Goal: Task Accomplishment & Management: Use online tool/utility

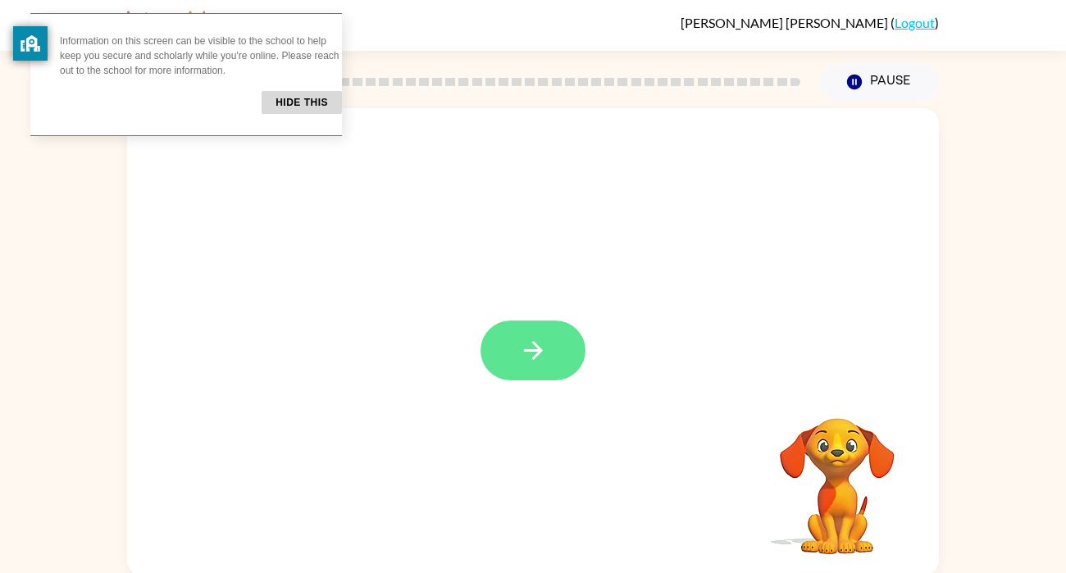
click at [537, 338] on icon "button" at bounding box center [533, 350] width 29 height 29
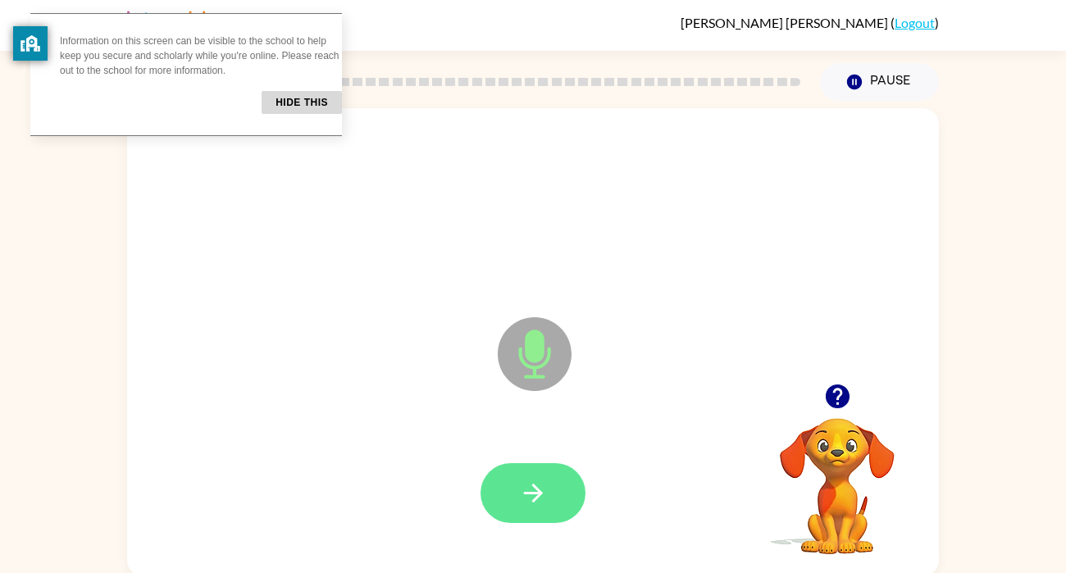
click at [536, 504] on icon "button" at bounding box center [533, 493] width 29 height 29
click at [569, 480] on button "button" at bounding box center [533, 493] width 105 height 60
click at [527, 494] on icon "button" at bounding box center [532, 493] width 19 height 19
click at [522, 483] on icon "button" at bounding box center [533, 493] width 29 height 29
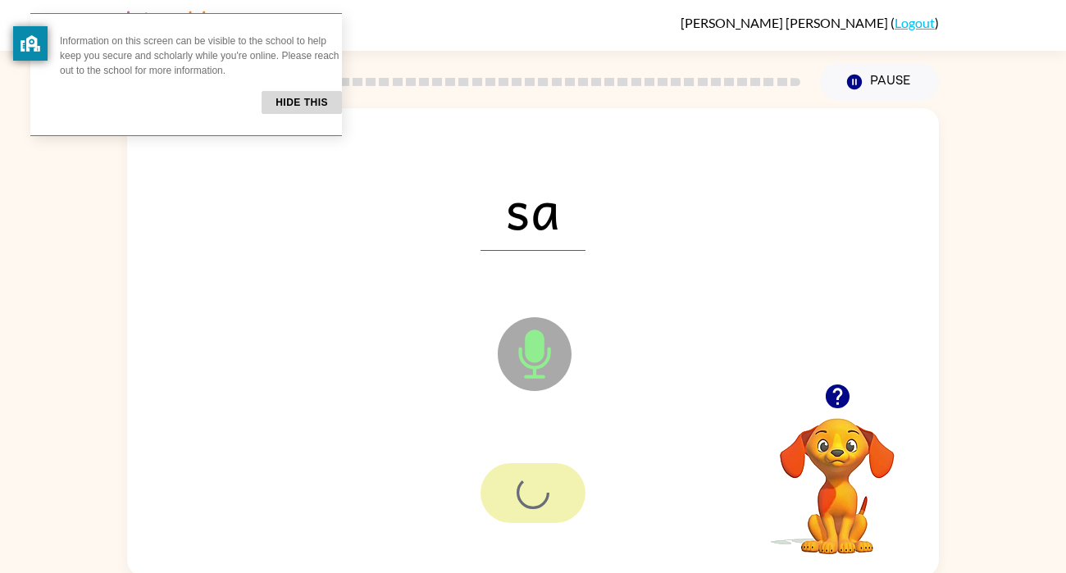
click at [522, 483] on div at bounding box center [533, 493] width 105 height 60
click at [544, 495] on icon "button" at bounding box center [533, 493] width 29 height 29
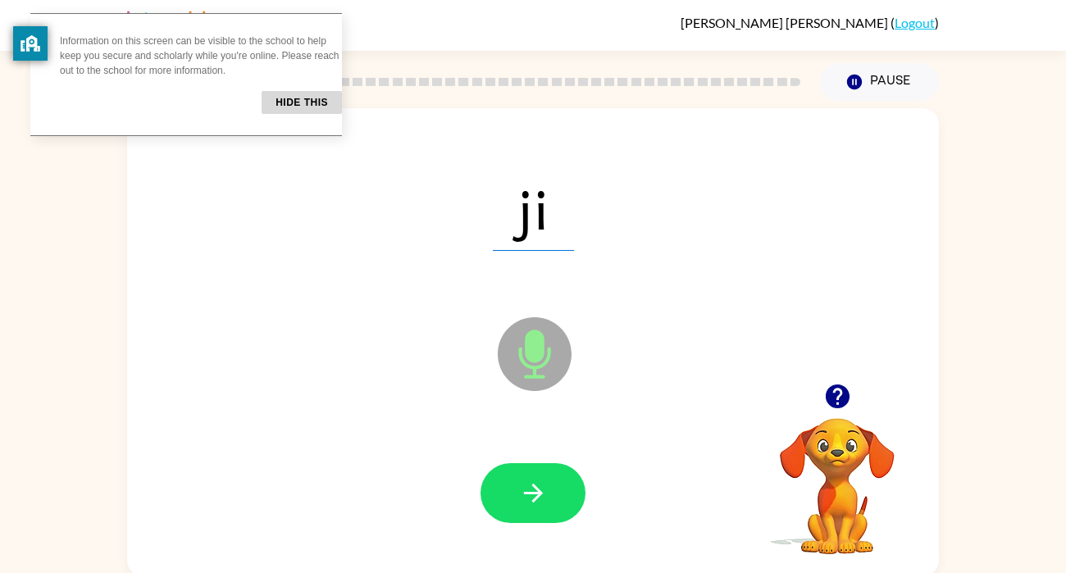
click at [544, 495] on icon "button" at bounding box center [533, 493] width 29 height 29
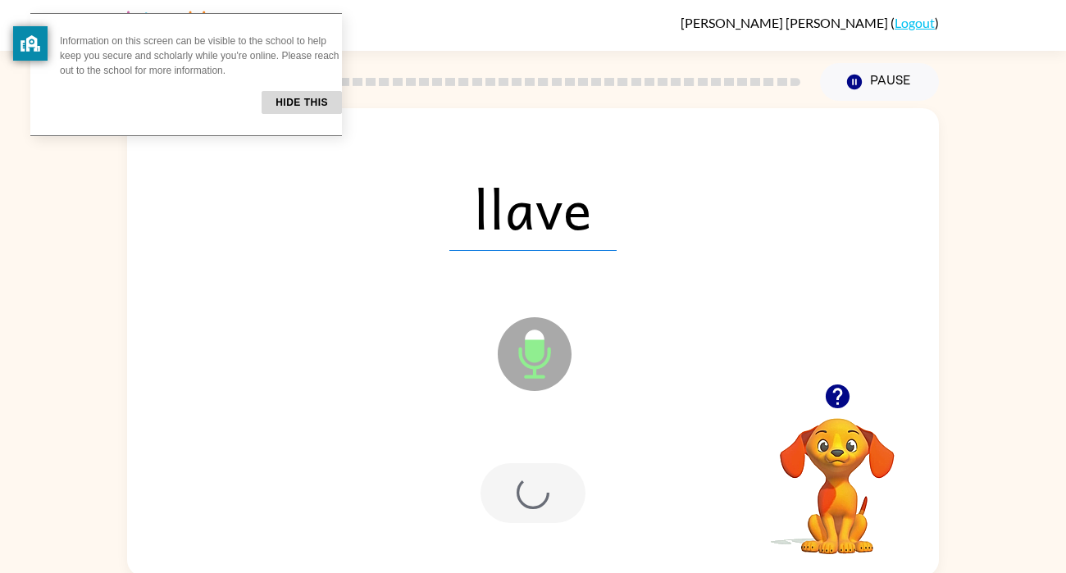
click at [544, 495] on div at bounding box center [533, 493] width 105 height 60
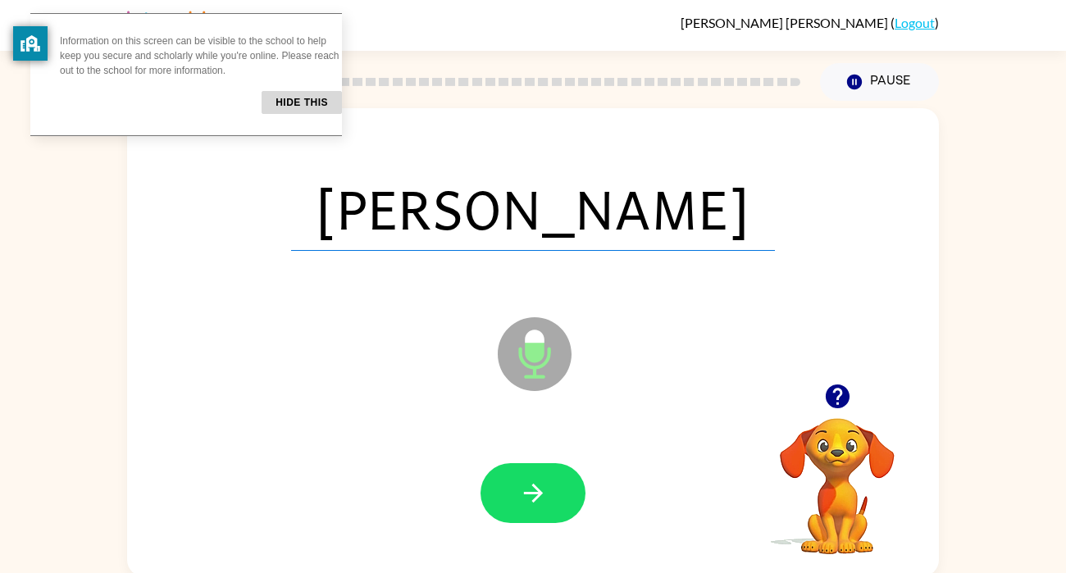
click at [544, 495] on icon "button" at bounding box center [533, 493] width 29 height 29
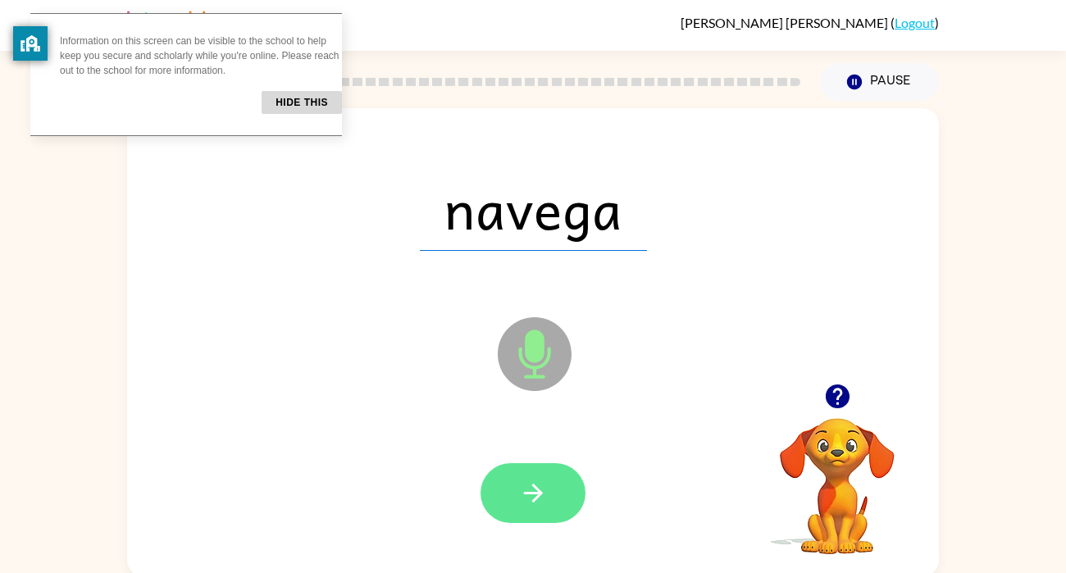
click at [542, 488] on icon "button" at bounding box center [533, 493] width 29 height 29
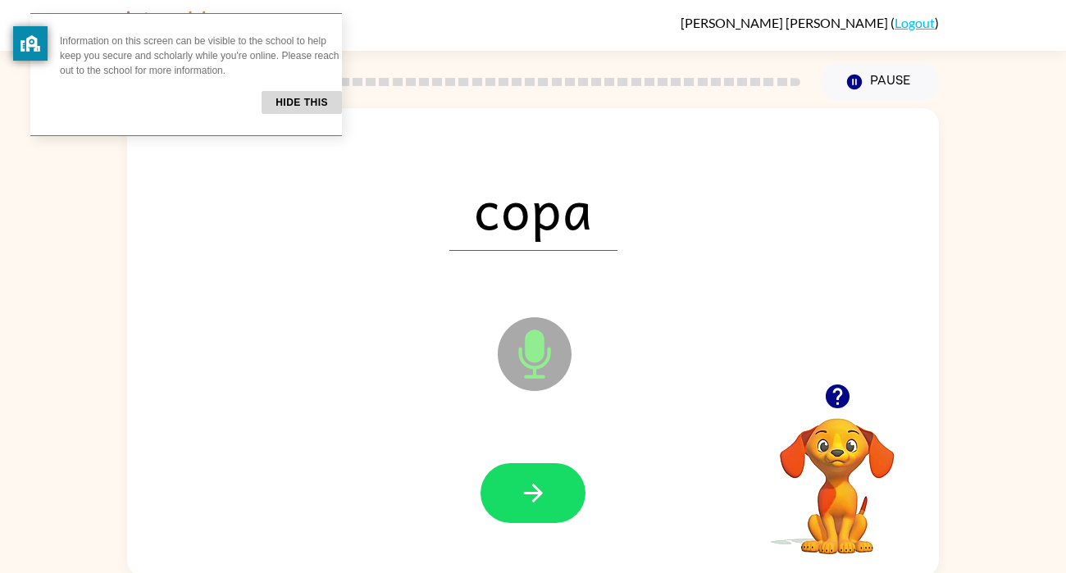
click at [531, 491] on icon "button" at bounding box center [533, 493] width 29 height 29
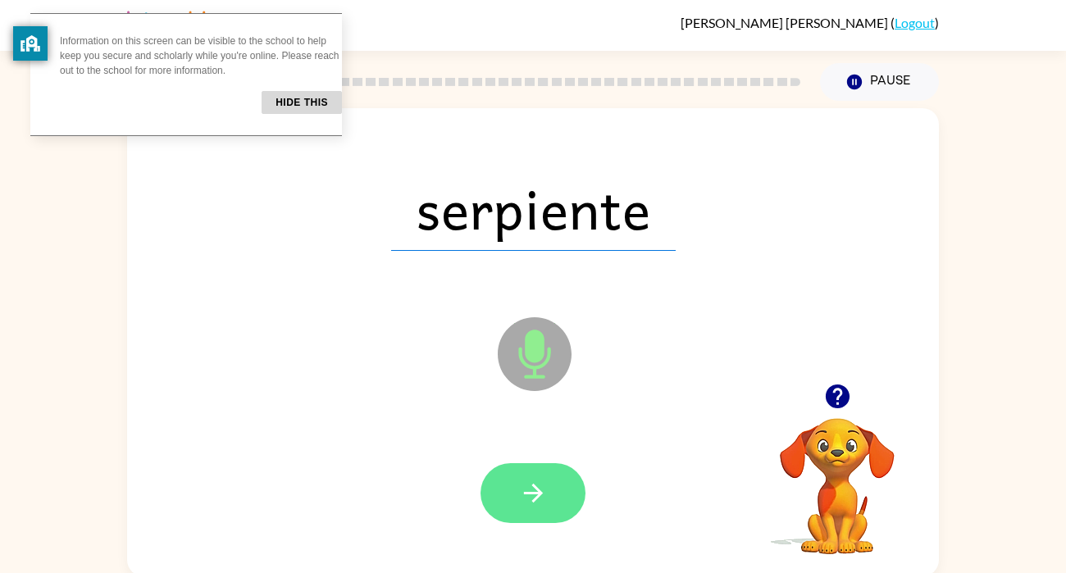
click at [571, 486] on button "button" at bounding box center [533, 493] width 105 height 60
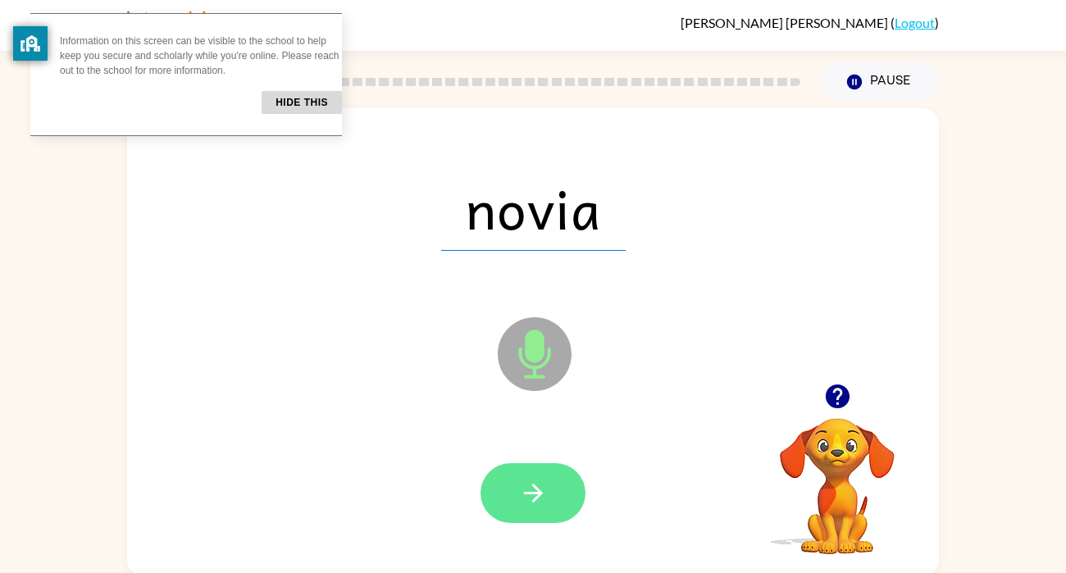
click at [567, 484] on button "button" at bounding box center [533, 493] width 105 height 60
click at [567, 484] on div at bounding box center [533, 493] width 105 height 60
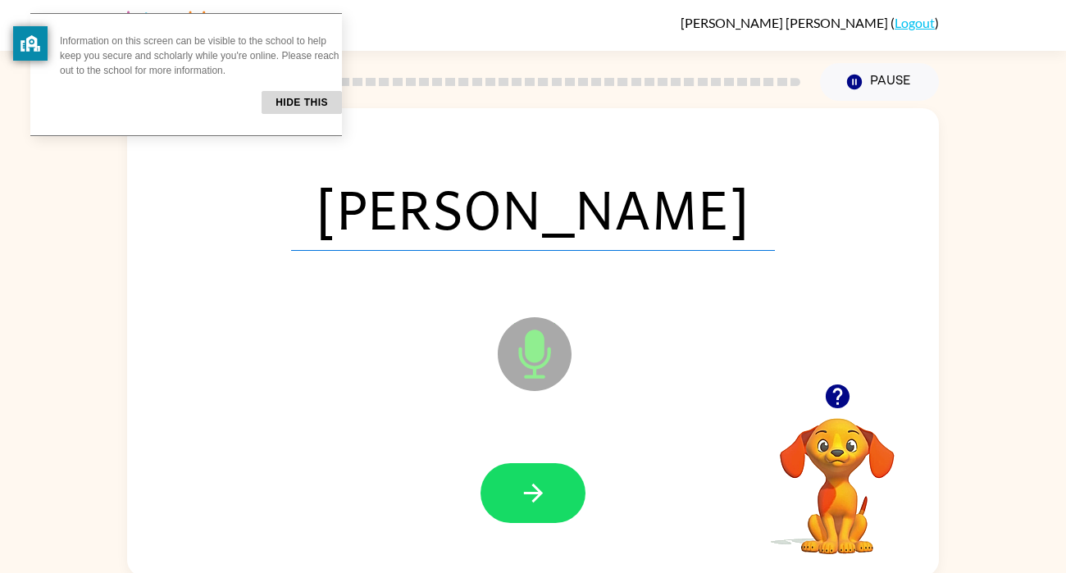
click at [567, 484] on button "button" at bounding box center [533, 493] width 105 height 60
click at [563, 492] on button "button" at bounding box center [533, 493] width 105 height 60
click at [563, 492] on div at bounding box center [533, 493] width 105 height 60
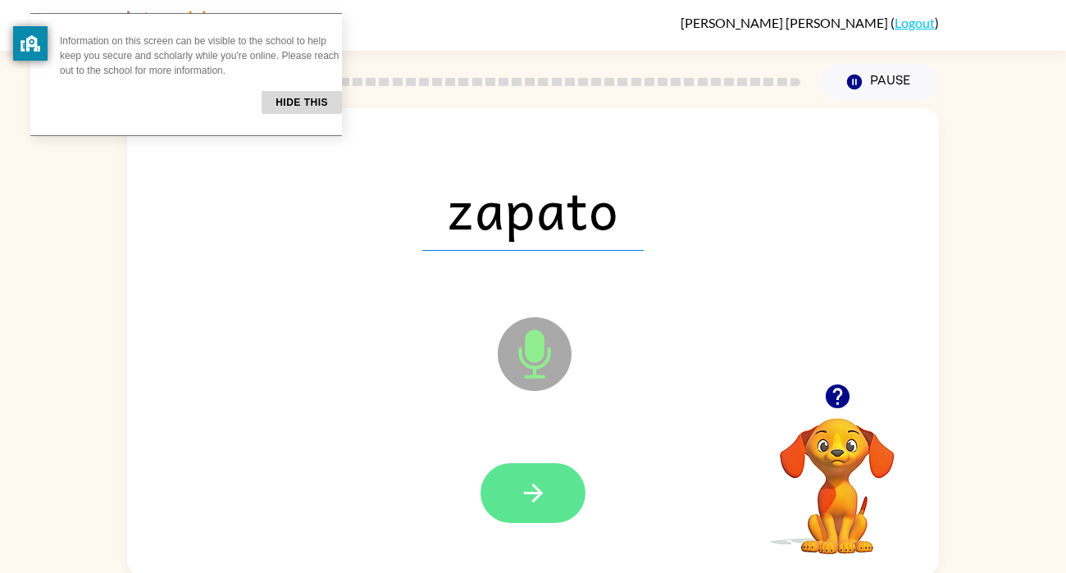
click at [554, 492] on button "button" at bounding box center [533, 493] width 105 height 60
click at [554, 492] on div at bounding box center [533, 493] width 105 height 60
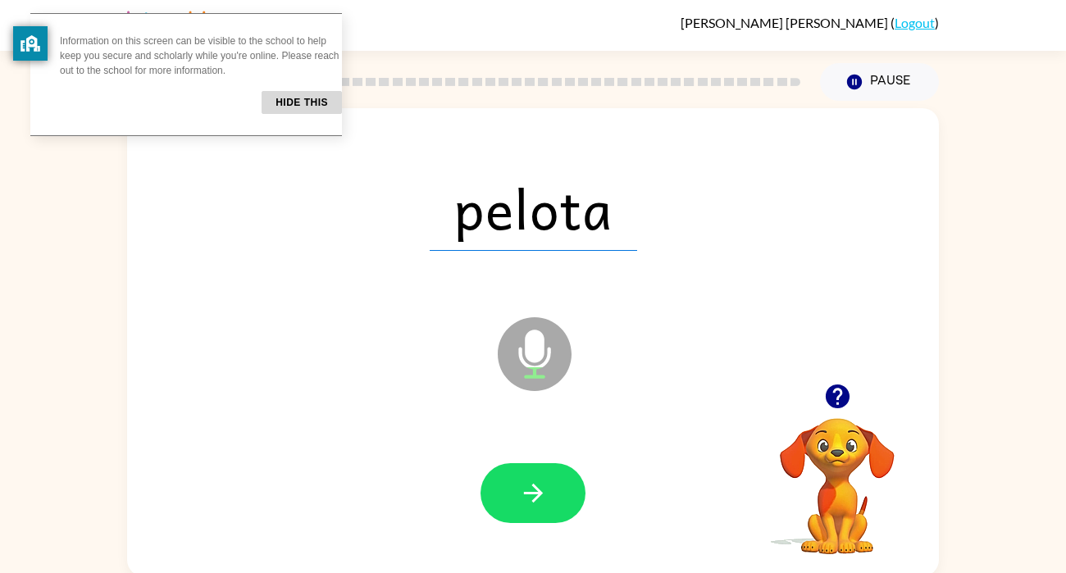
click at [554, 492] on button "button" at bounding box center [533, 493] width 105 height 60
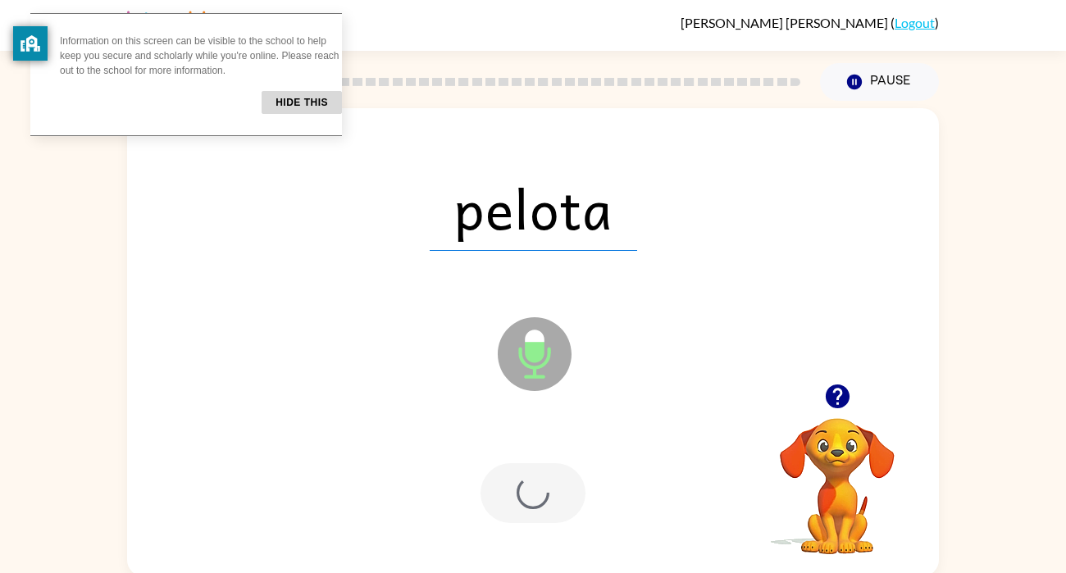
click at [554, 492] on div at bounding box center [533, 493] width 105 height 60
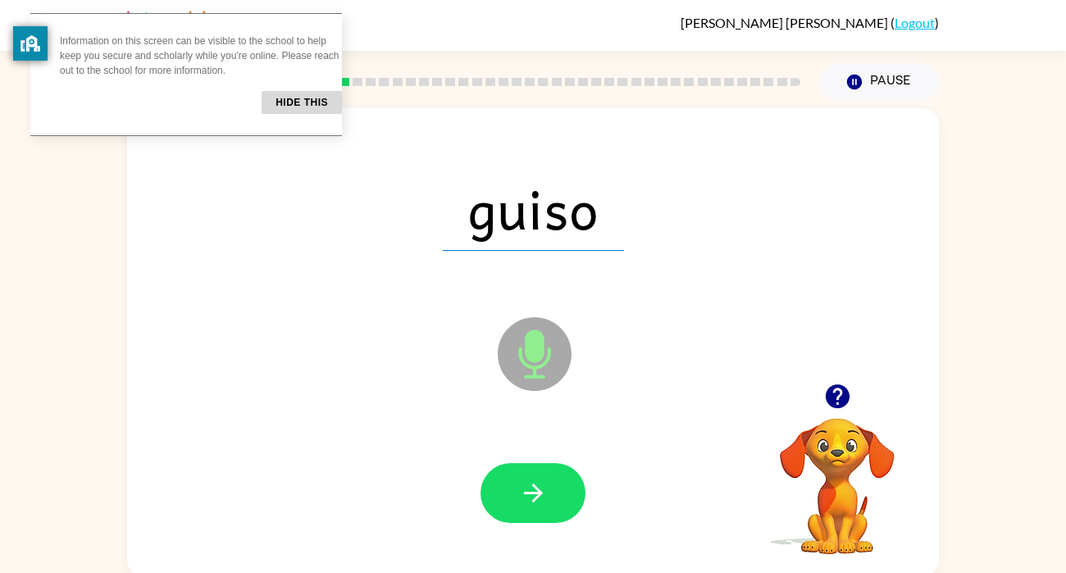
click at [554, 492] on button "button" at bounding box center [533, 493] width 105 height 60
click at [554, 492] on div at bounding box center [533, 493] width 105 height 60
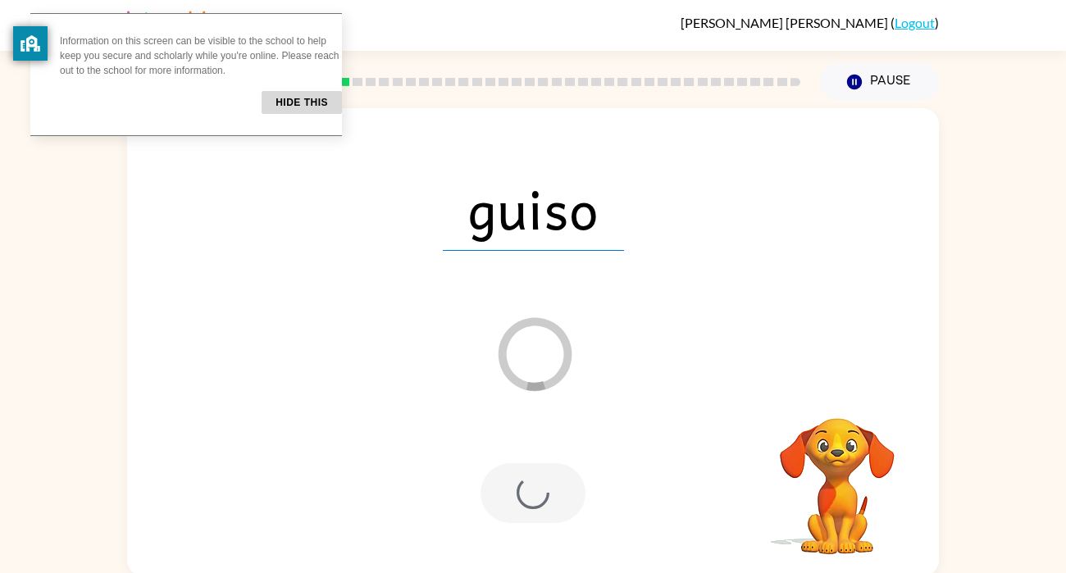
click at [554, 492] on div at bounding box center [533, 493] width 105 height 60
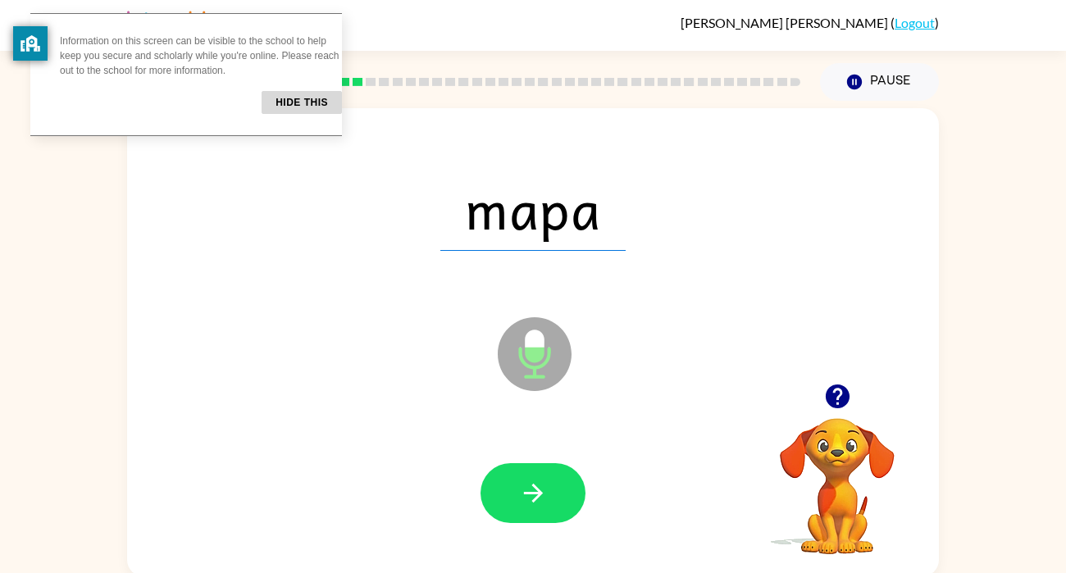
click at [554, 492] on button "button" at bounding box center [533, 493] width 105 height 60
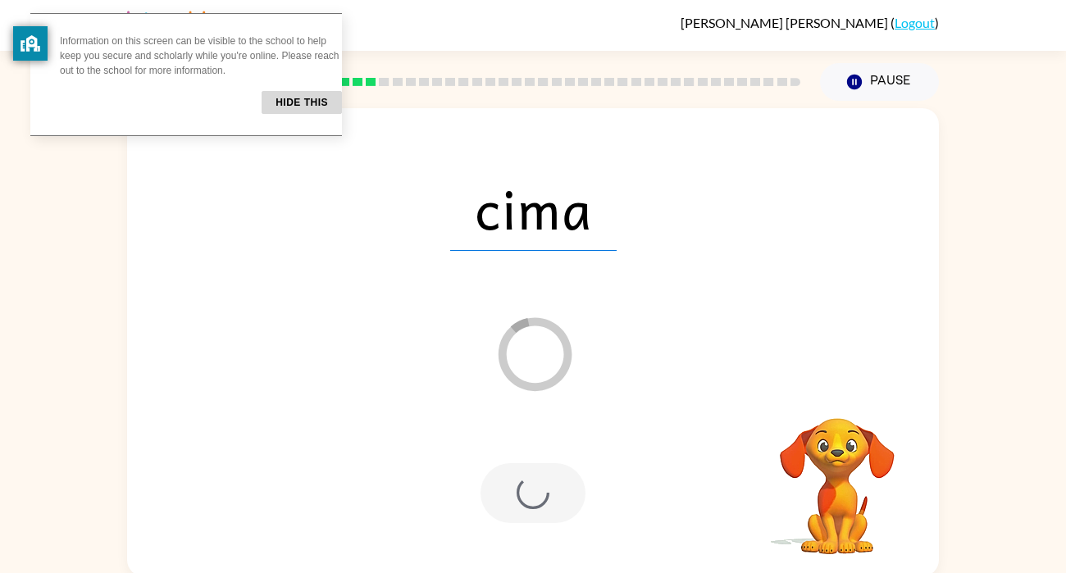
click at [524, 521] on div at bounding box center [533, 493] width 105 height 60
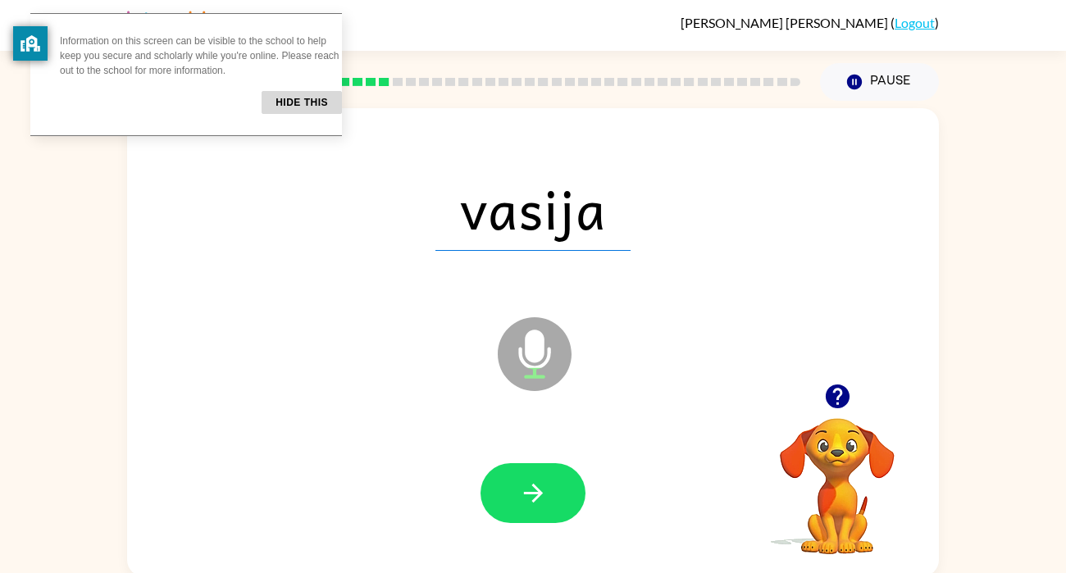
click at [524, 521] on button "button" at bounding box center [533, 493] width 105 height 60
click at [524, 521] on div at bounding box center [533, 493] width 105 height 60
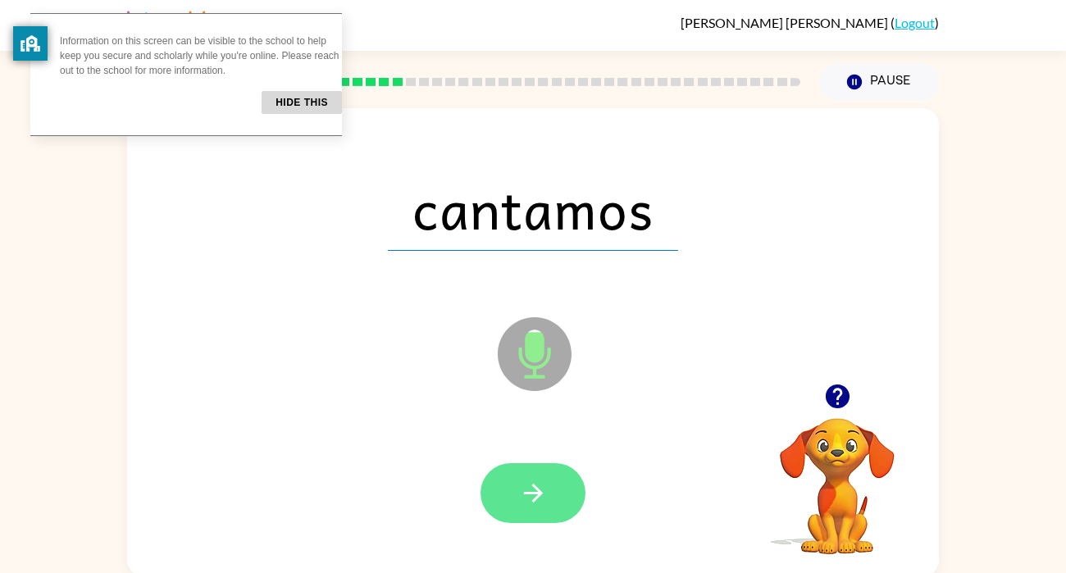
click at [522, 470] on button "button" at bounding box center [533, 493] width 105 height 60
click at [522, 470] on div at bounding box center [533, 493] width 105 height 60
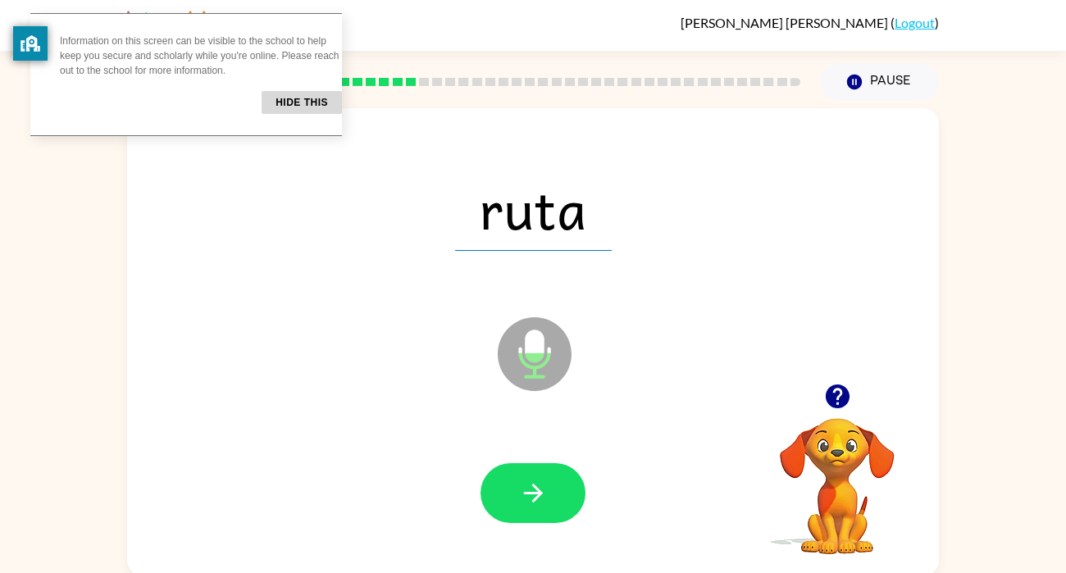
click at [522, 470] on button "button" at bounding box center [533, 493] width 105 height 60
click at [522, 470] on div at bounding box center [533, 493] width 105 height 60
click at [522, 470] on button "button" at bounding box center [533, 493] width 105 height 60
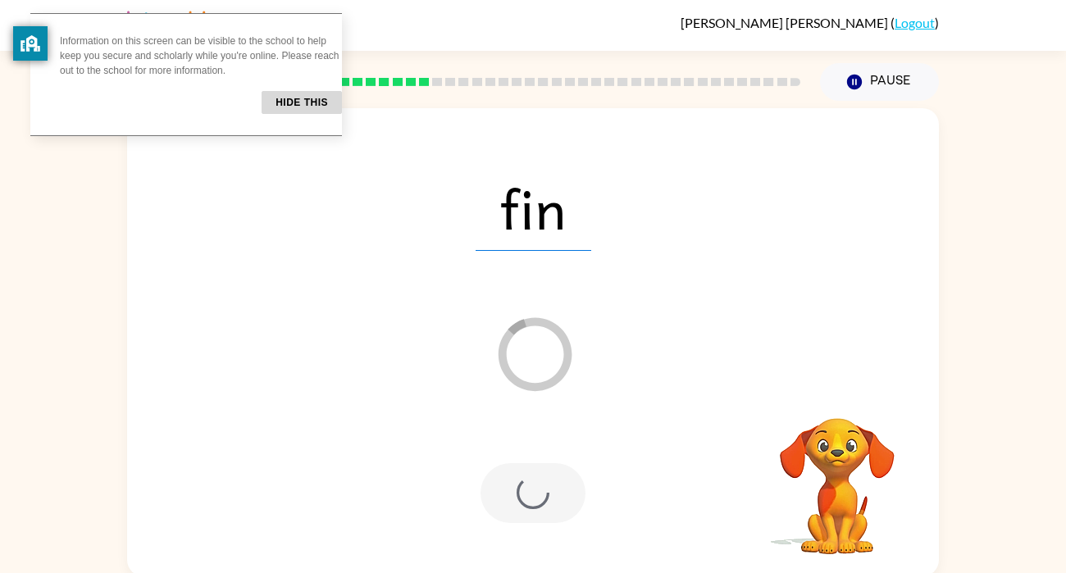
click at [518, 464] on div at bounding box center [533, 493] width 105 height 60
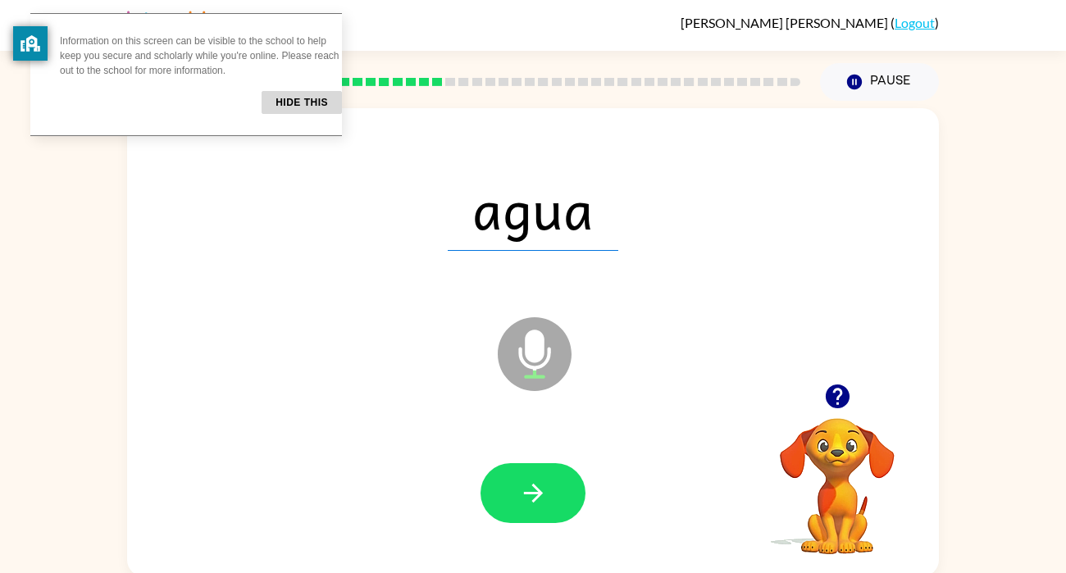
click at [518, 464] on button "button" at bounding box center [533, 493] width 105 height 60
click at [518, 466] on button "button" at bounding box center [533, 493] width 105 height 60
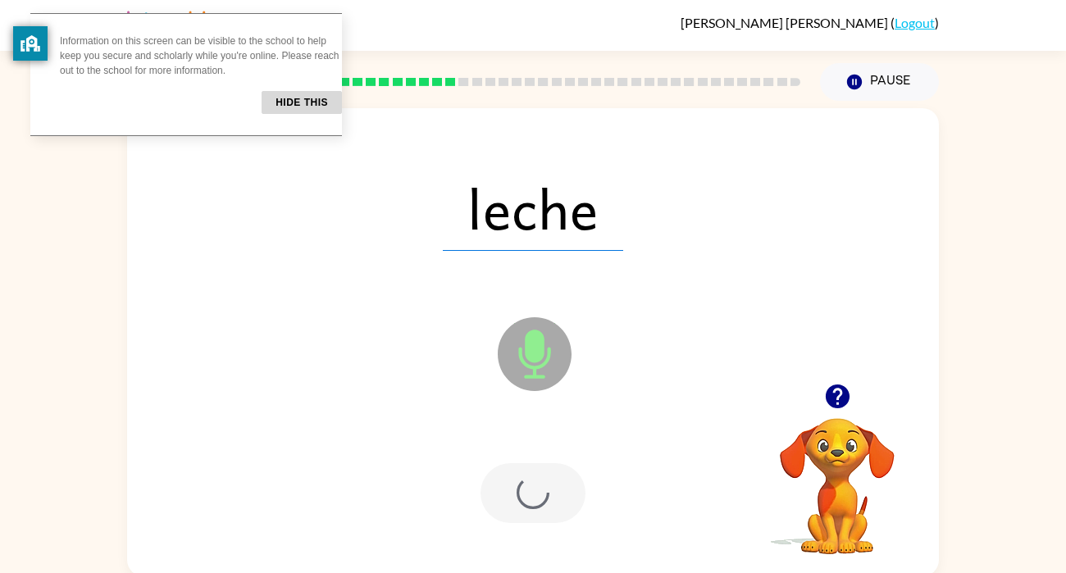
click at [518, 466] on div at bounding box center [533, 493] width 105 height 60
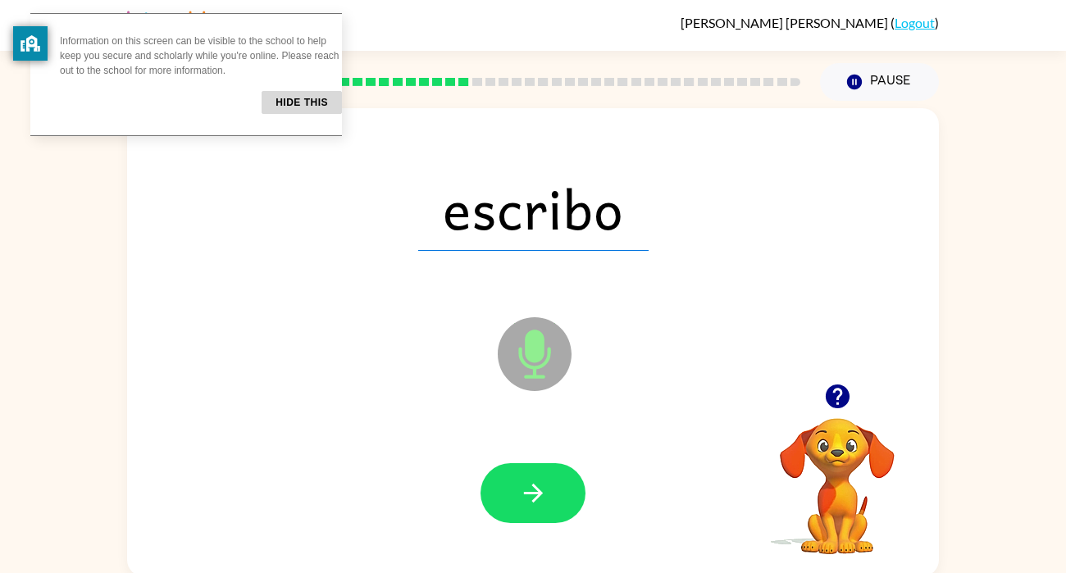
click at [518, 466] on button "button" at bounding box center [533, 493] width 105 height 60
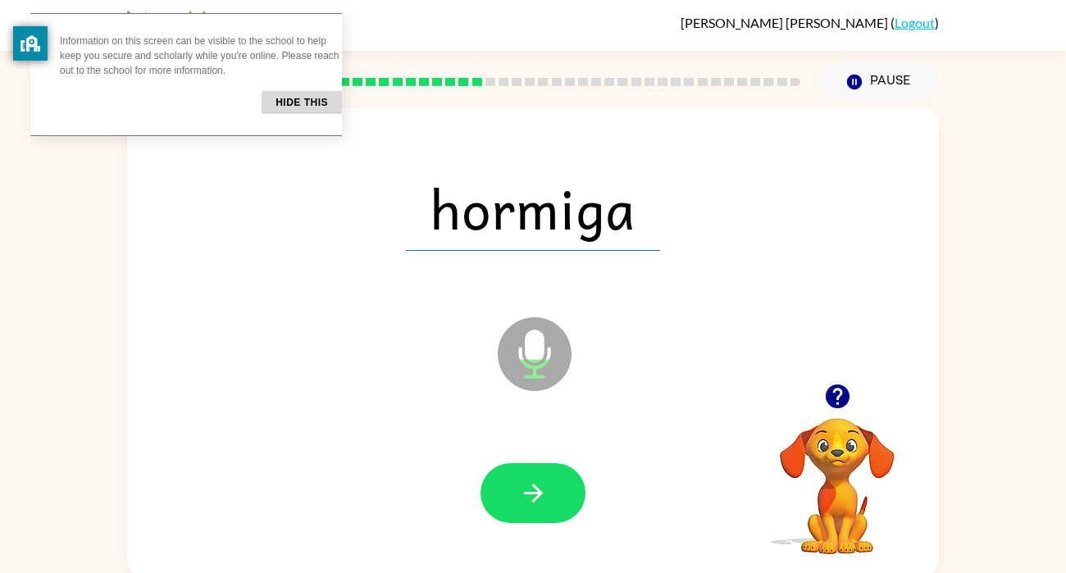
click at [518, 466] on button "button" at bounding box center [533, 493] width 105 height 60
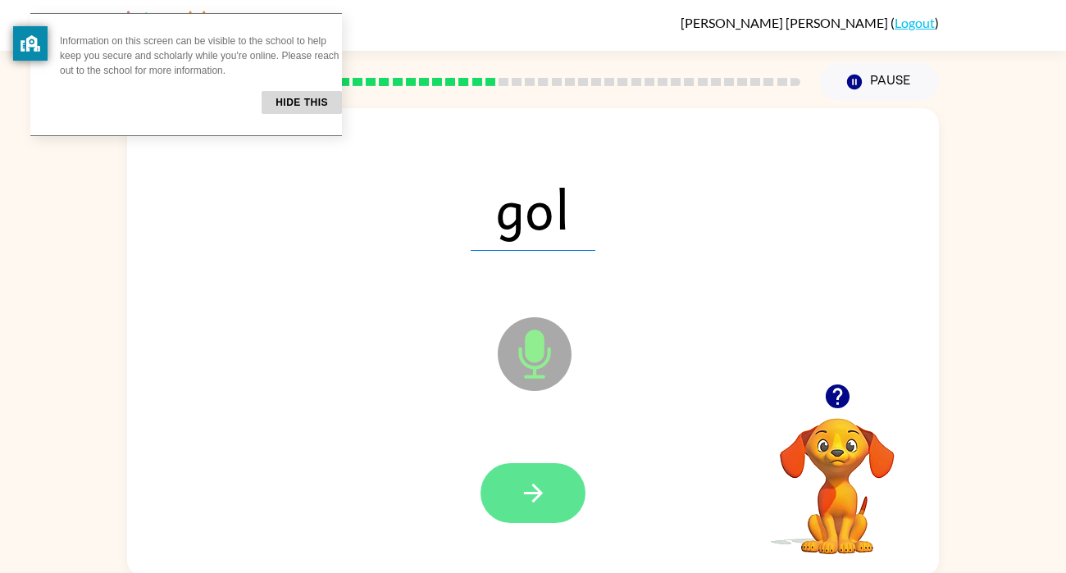
click at [542, 492] on icon "button" at bounding box center [533, 493] width 29 height 29
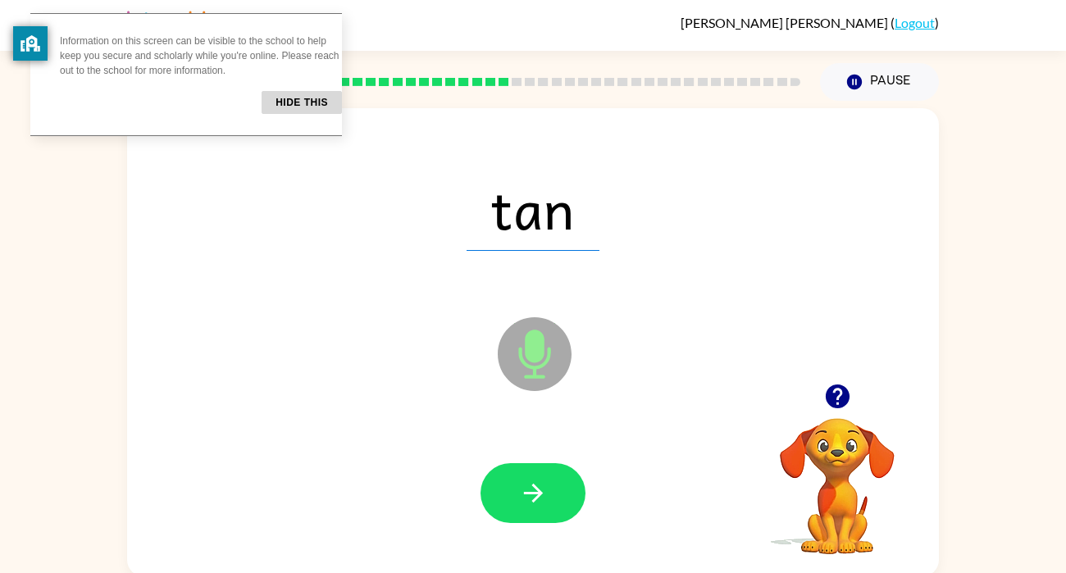
click at [541, 492] on icon "button" at bounding box center [532, 493] width 19 height 19
click at [541, 492] on div at bounding box center [533, 493] width 105 height 60
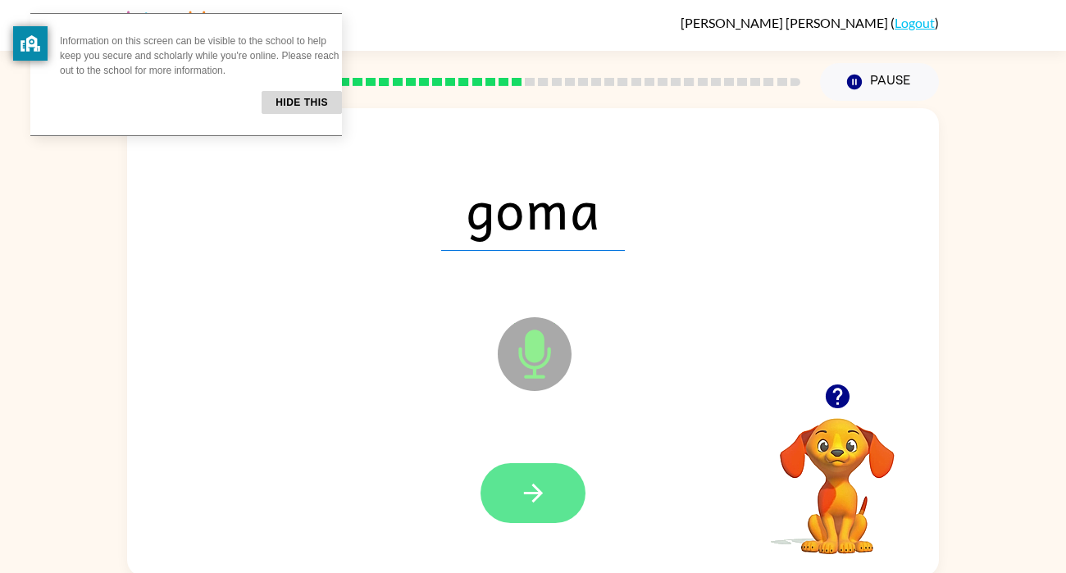
click at [542, 494] on icon "button" at bounding box center [533, 493] width 29 height 29
click at [542, 494] on div at bounding box center [533, 493] width 105 height 60
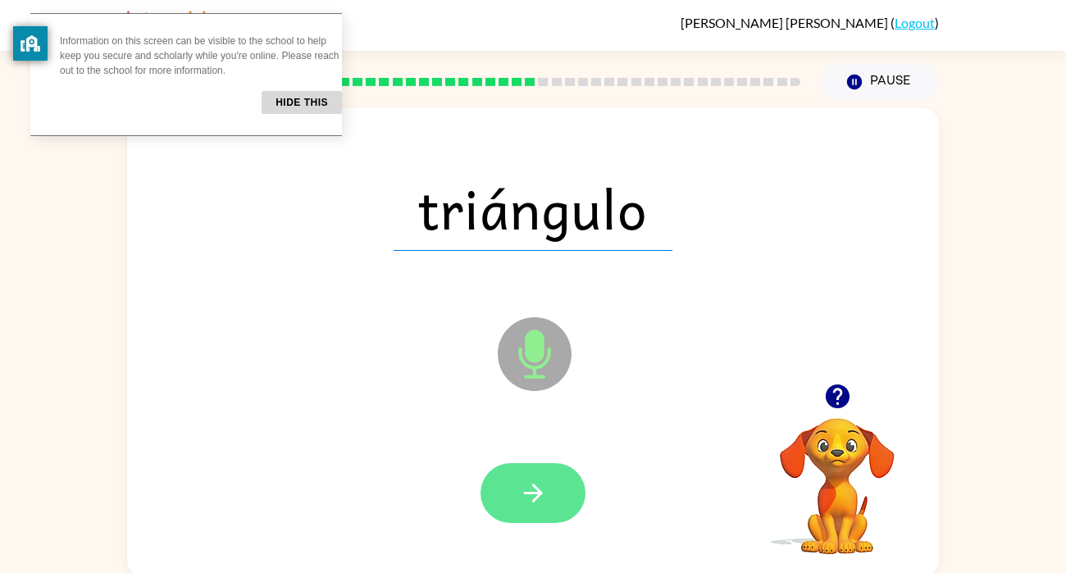
click at [456, 467] on div at bounding box center [533, 494] width 779 height 135
click at [547, 505] on icon "button" at bounding box center [533, 493] width 29 height 29
click at [547, 505] on div at bounding box center [533, 493] width 105 height 60
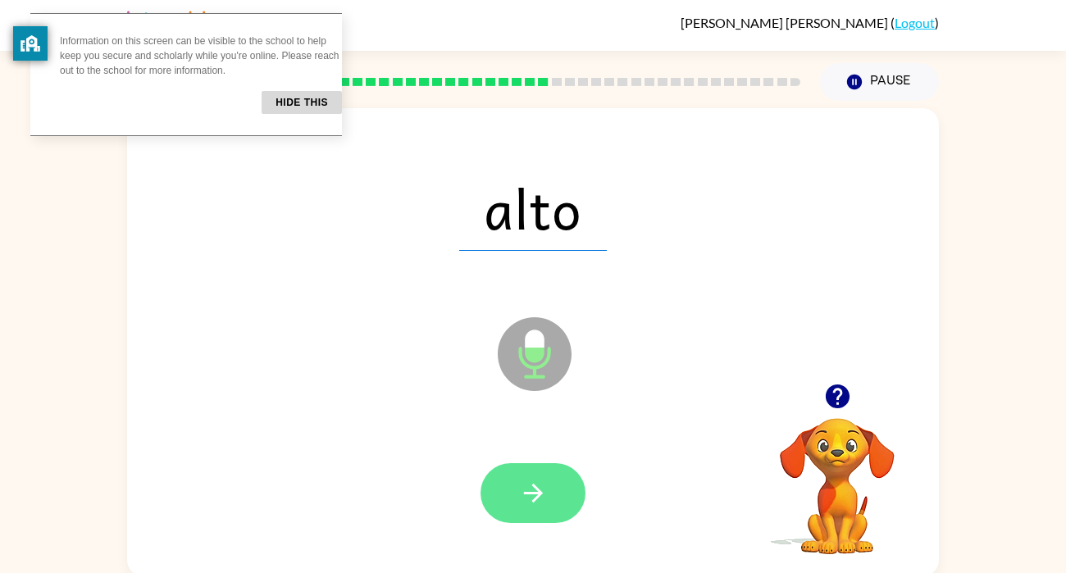
scroll to position [4, 0]
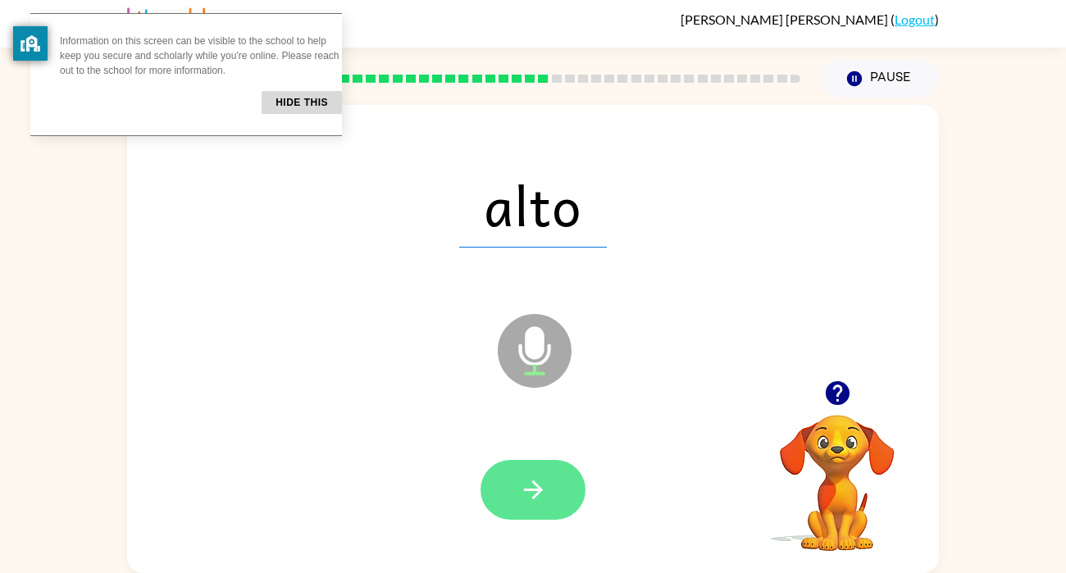
click at [544, 501] on icon "button" at bounding box center [533, 490] width 29 height 29
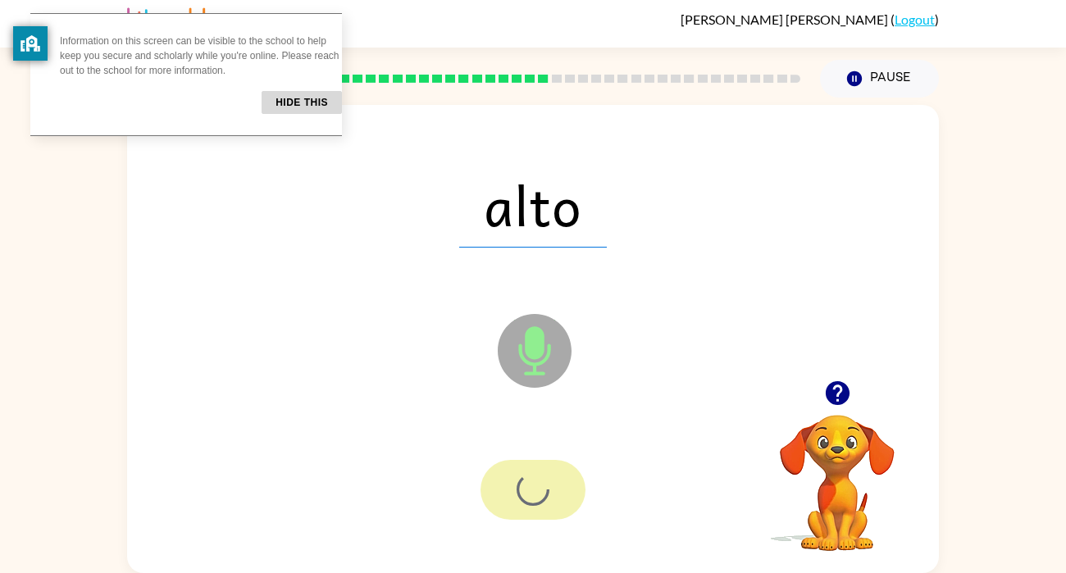
click at [544, 501] on div at bounding box center [533, 490] width 105 height 60
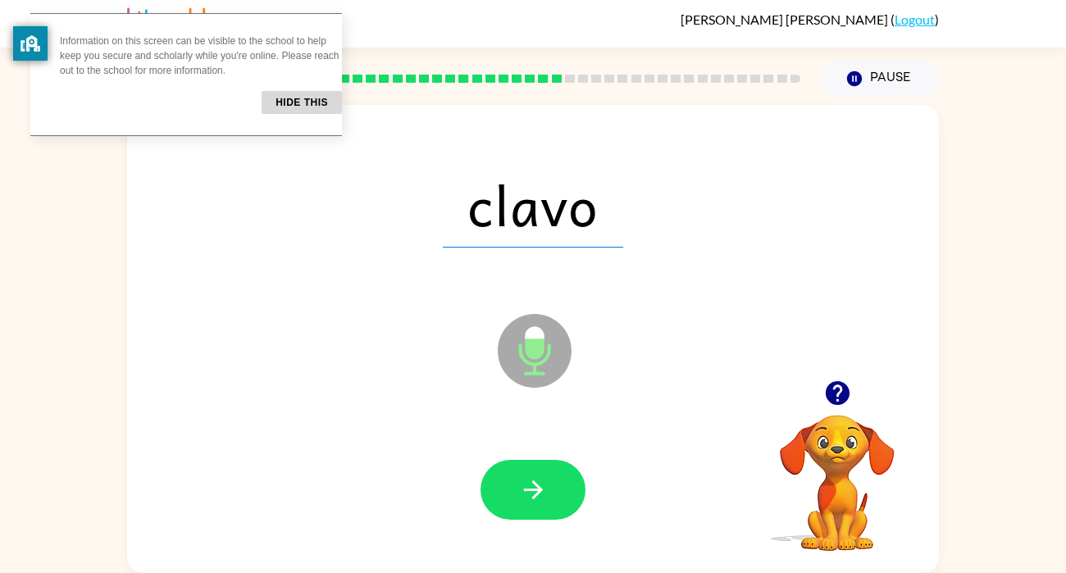
click at [546, 500] on icon "button" at bounding box center [533, 490] width 29 height 29
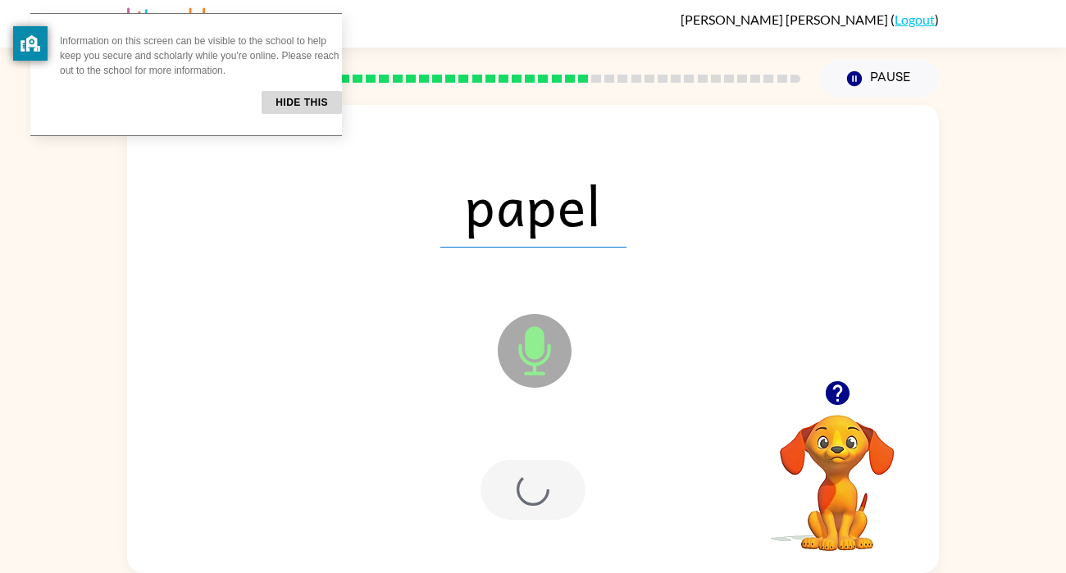
click at [546, 500] on div at bounding box center [533, 490] width 105 height 60
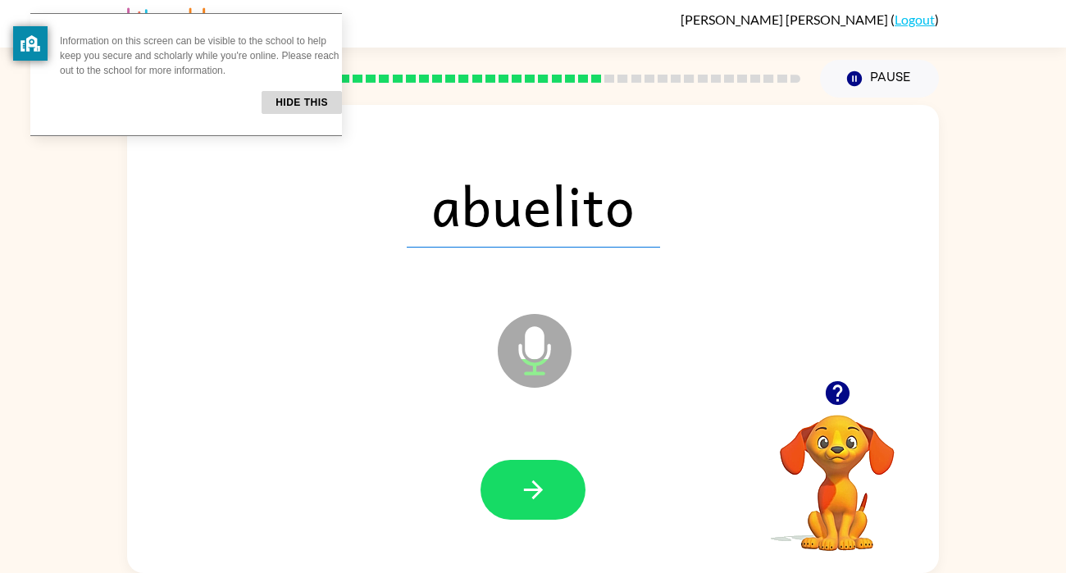
click at [546, 500] on icon "button" at bounding box center [533, 490] width 29 height 29
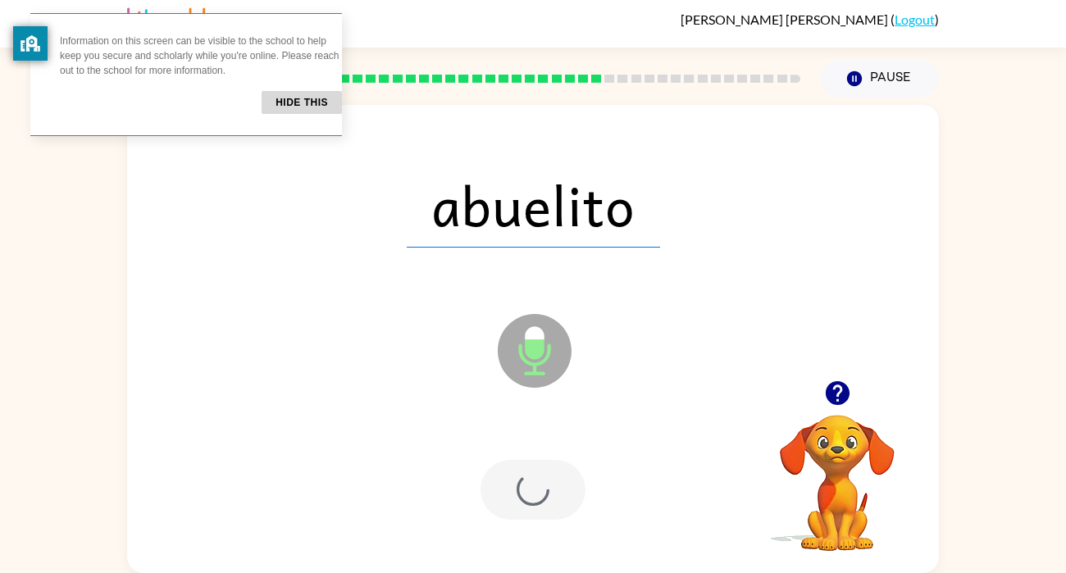
click at [546, 500] on div at bounding box center [533, 490] width 105 height 60
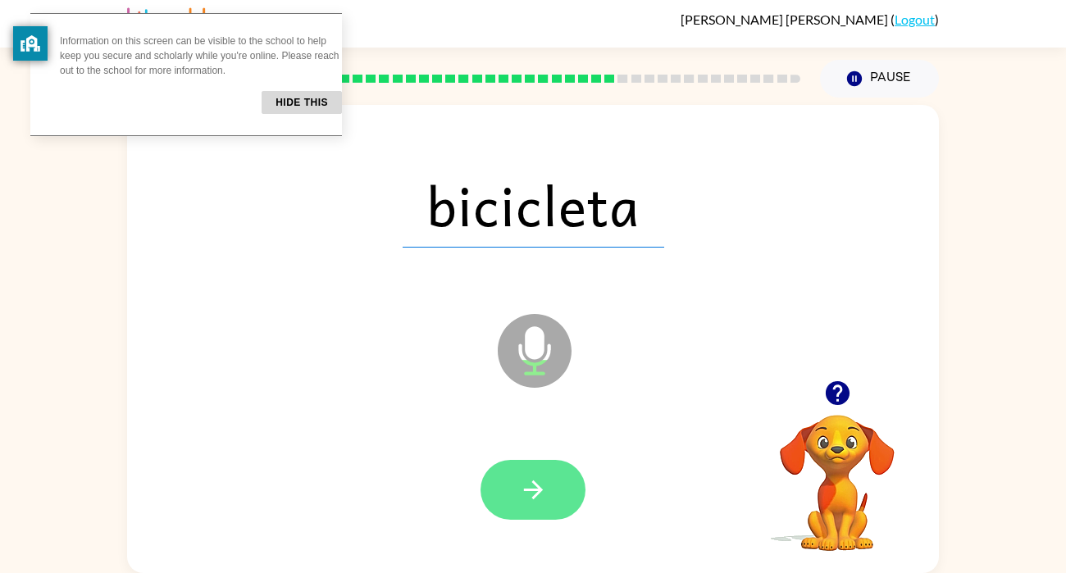
click at [542, 508] on button "button" at bounding box center [533, 490] width 105 height 60
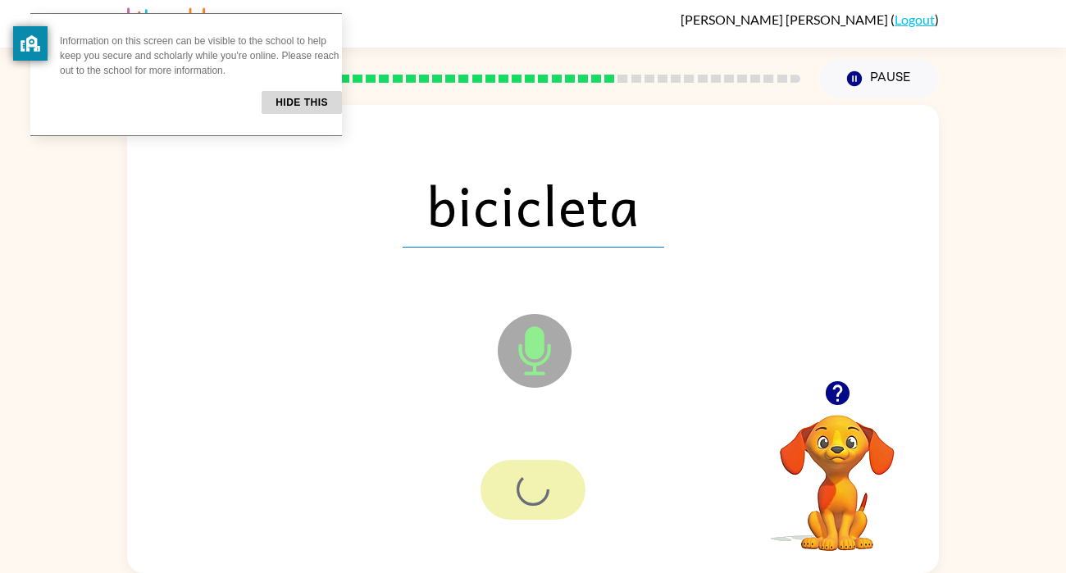
click at [542, 508] on div at bounding box center [533, 490] width 105 height 60
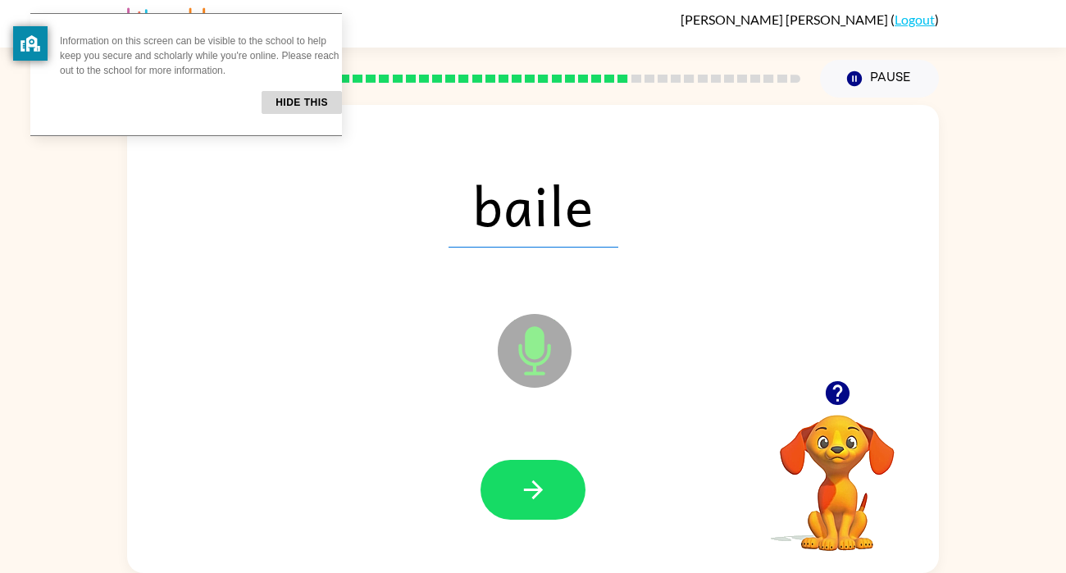
click at [542, 508] on button "button" at bounding box center [533, 490] width 105 height 60
click at [542, 508] on div at bounding box center [533, 490] width 105 height 60
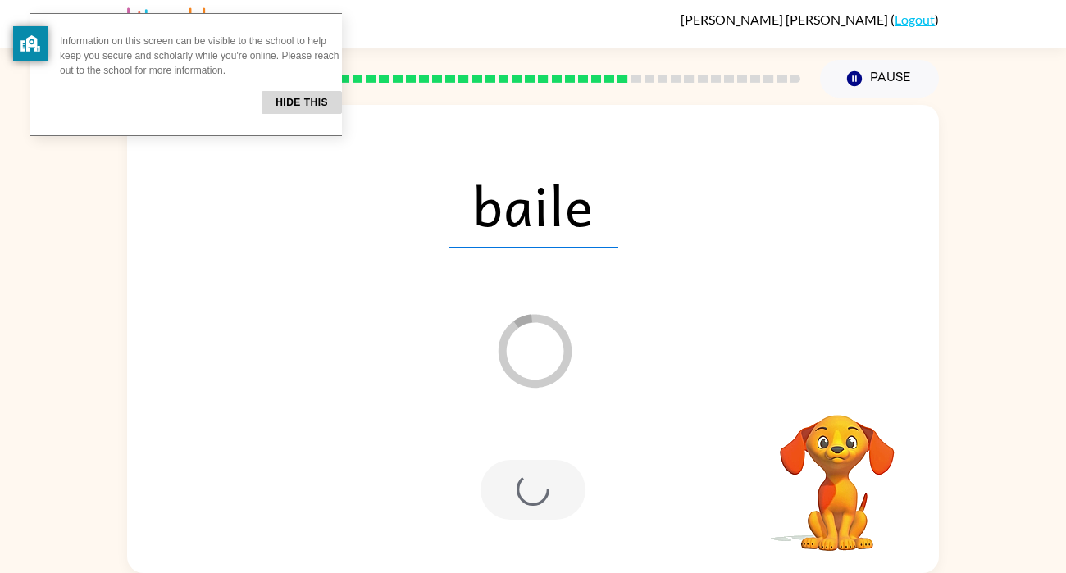
click at [542, 508] on div at bounding box center [533, 490] width 105 height 60
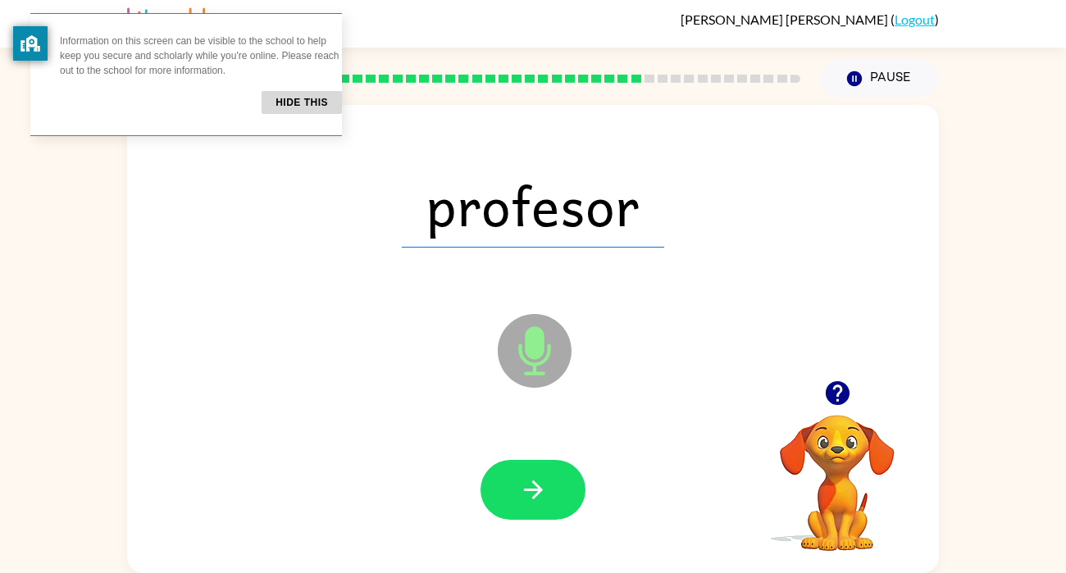
click at [542, 508] on button "button" at bounding box center [533, 490] width 105 height 60
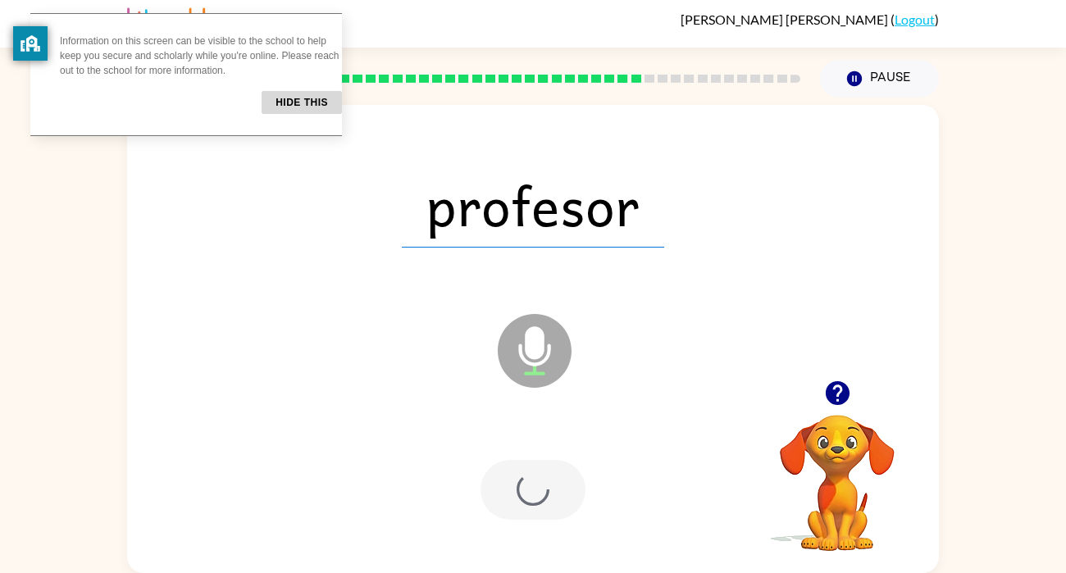
click at [542, 508] on div at bounding box center [533, 490] width 105 height 60
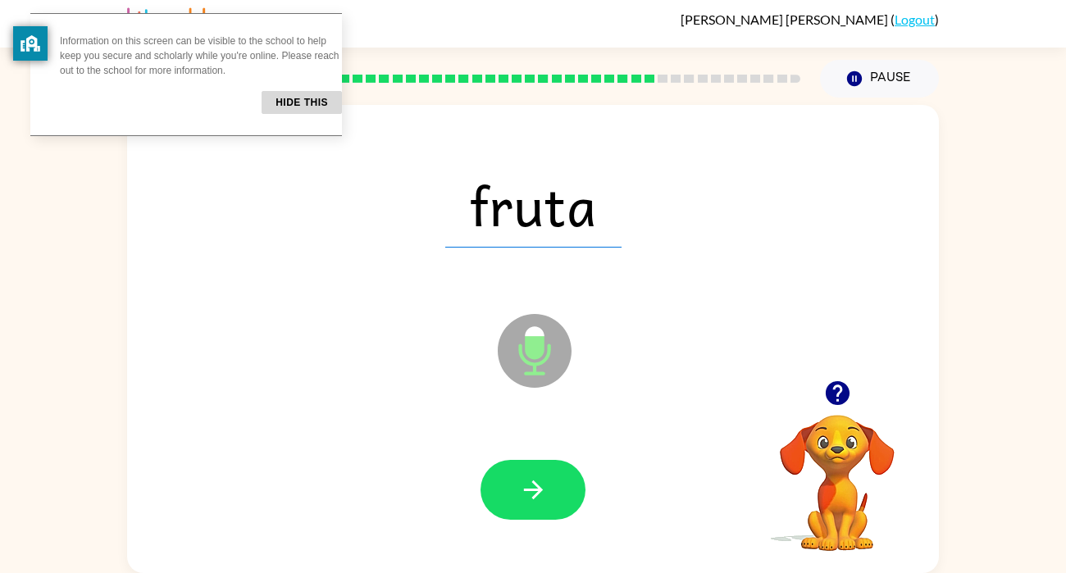
click at [437, 499] on div at bounding box center [533, 490] width 779 height 135
click at [542, 508] on button "button" at bounding box center [533, 490] width 105 height 60
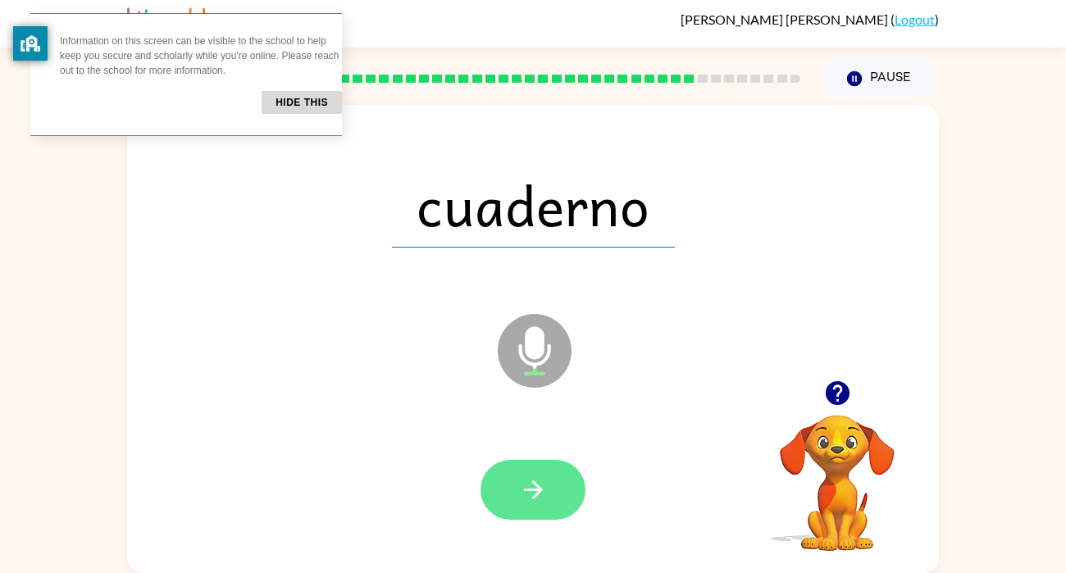
click at [528, 501] on icon "button" at bounding box center [533, 490] width 29 height 29
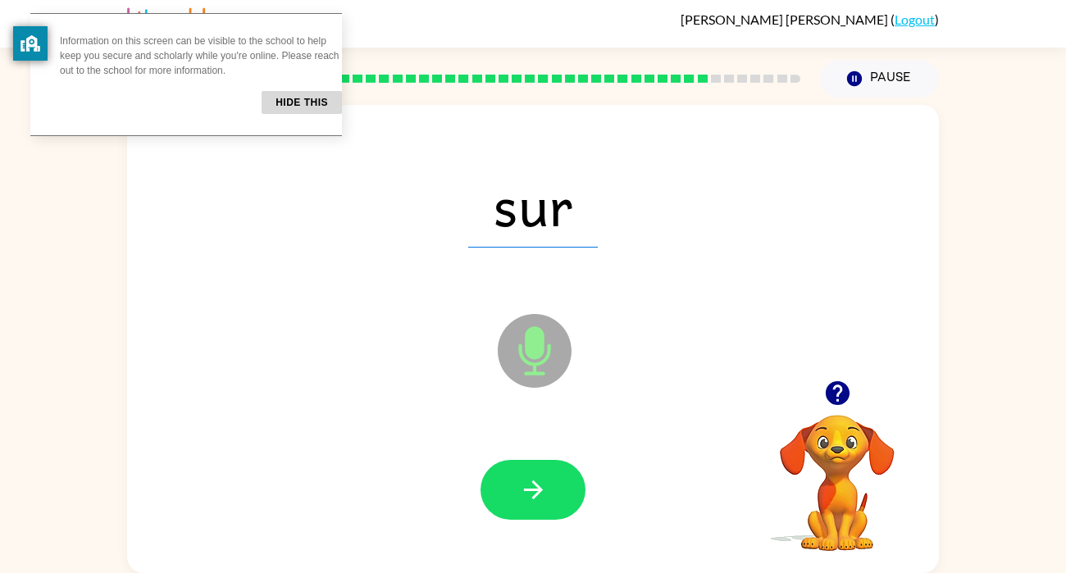
click at [528, 501] on icon "button" at bounding box center [533, 490] width 29 height 29
click at [528, 501] on div at bounding box center [533, 490] width 105 height 60
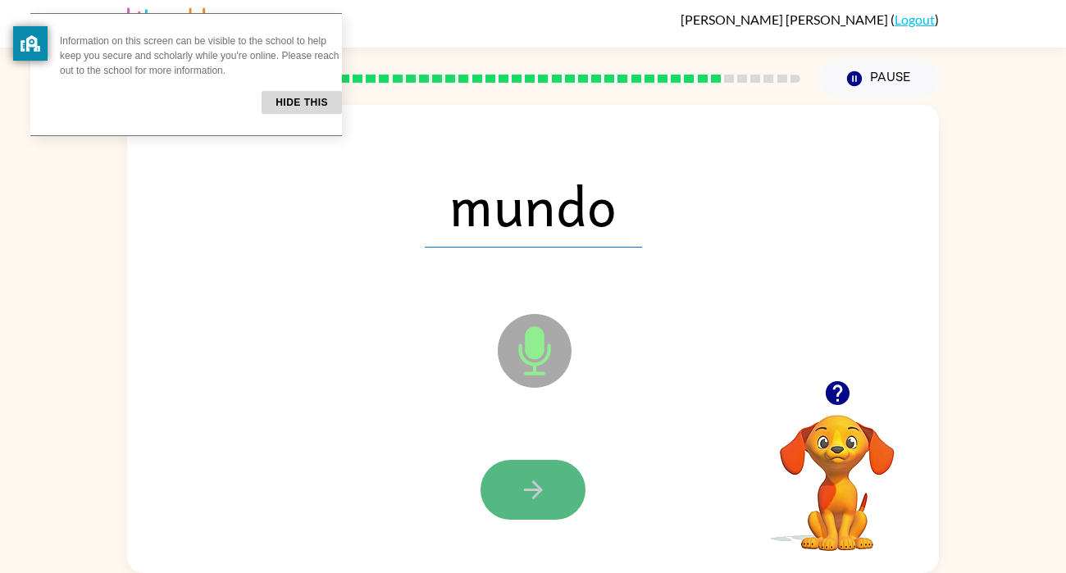
click at [528, 500] on icon "button" at bounding box center [533, 490] width 29 height 29
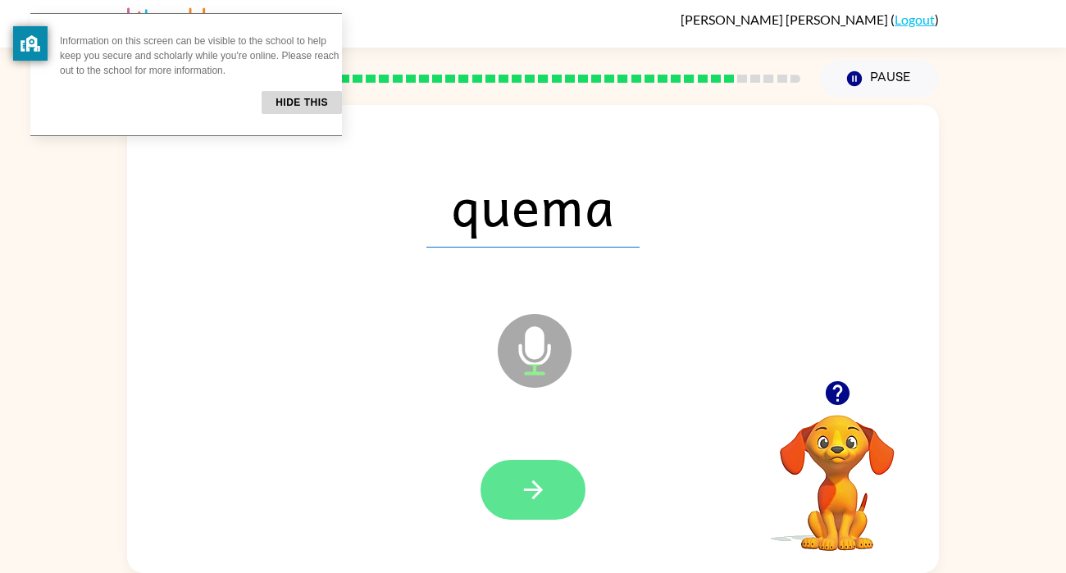
click at [568, 493] on button "button" at bounding box center [533, 490] width 105 height 60
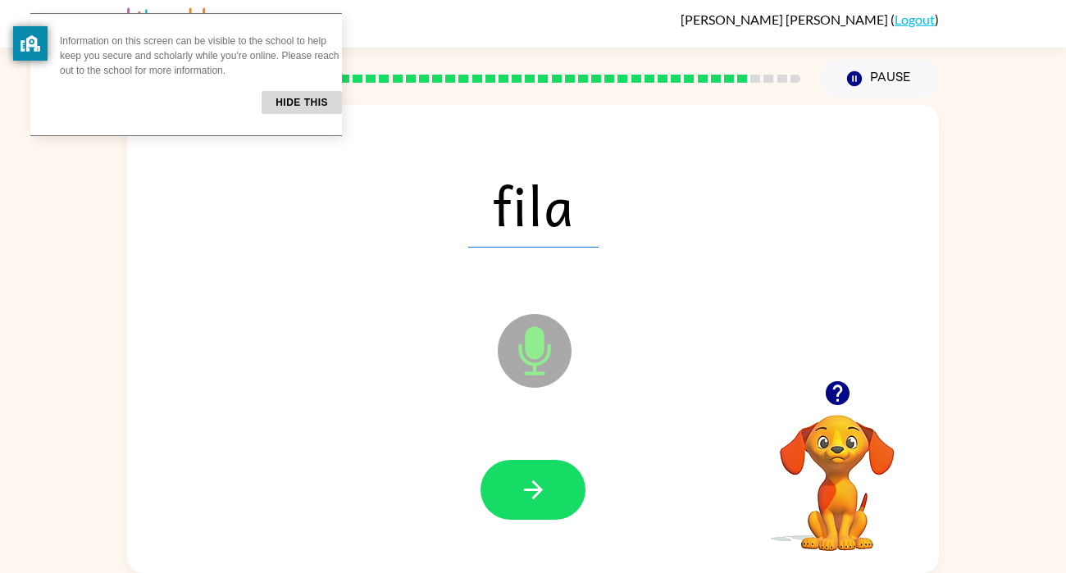
click at [568, 493] on button "button" at bounding box center [533, 490] width 105 height 60
click at [568, 493] on div at bounding box center [533, 490] width 105 height 60
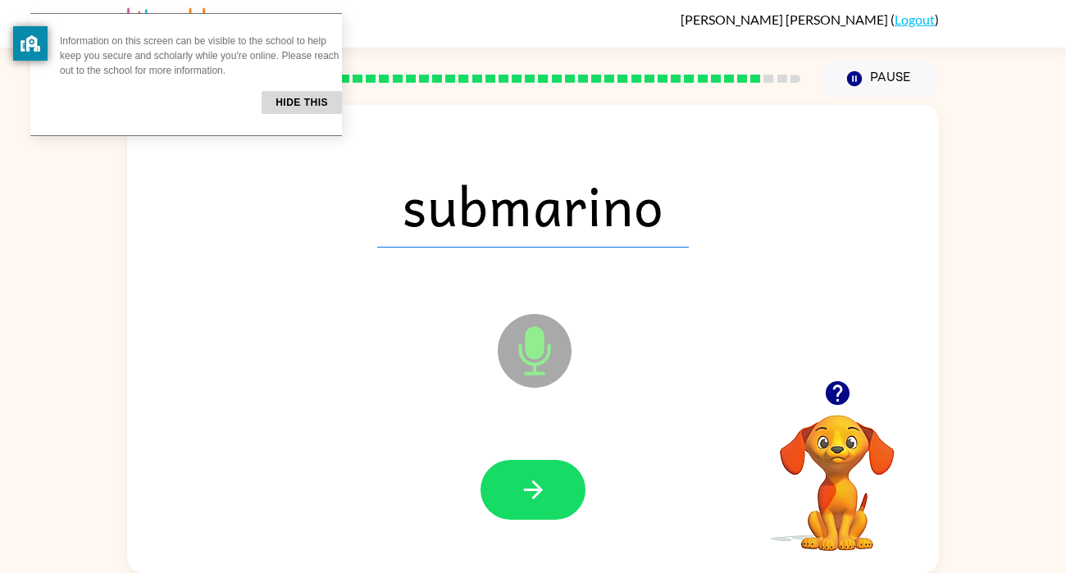
click at [568, 493] on button "button" at bounding box center [533, 490] width 105 height 60
click at [568, 493] on div at bounding box center [533, 490] width 105 height 60
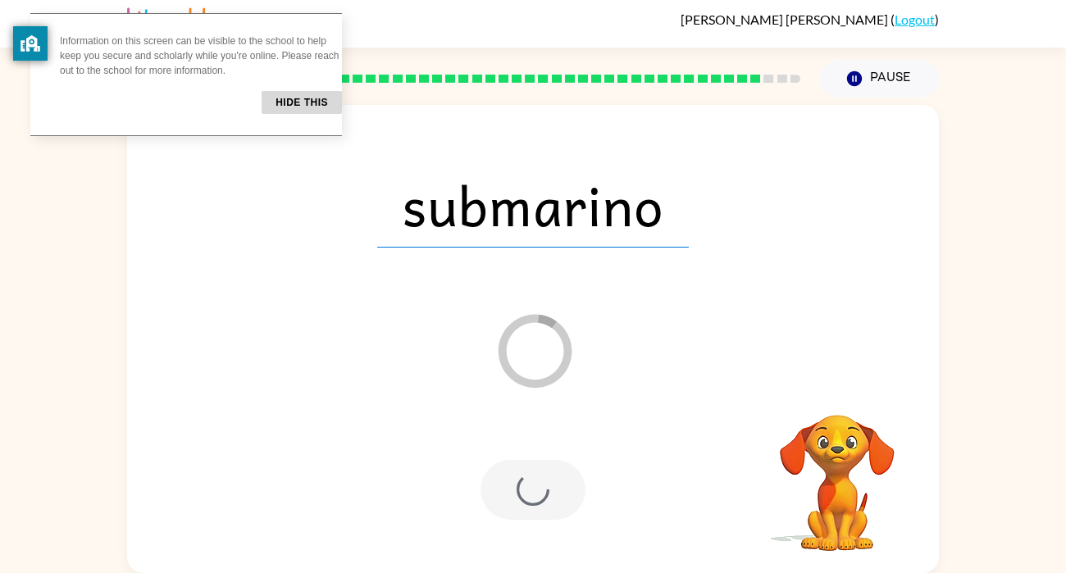
click at [568, 493] on div at bounding box center [533, 490] width 105 height 60
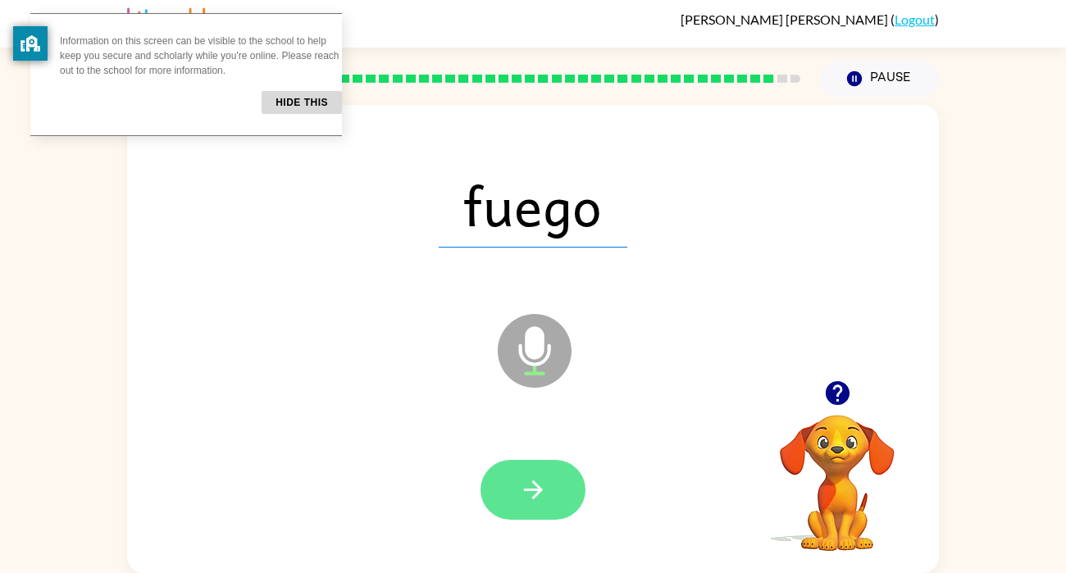
click at [549, 481] on button "button" at bounding box center [533, 490] width 105 height 60
click at [543, 487] on icon "button" at bounding box center [533, 490] width 29 height 29
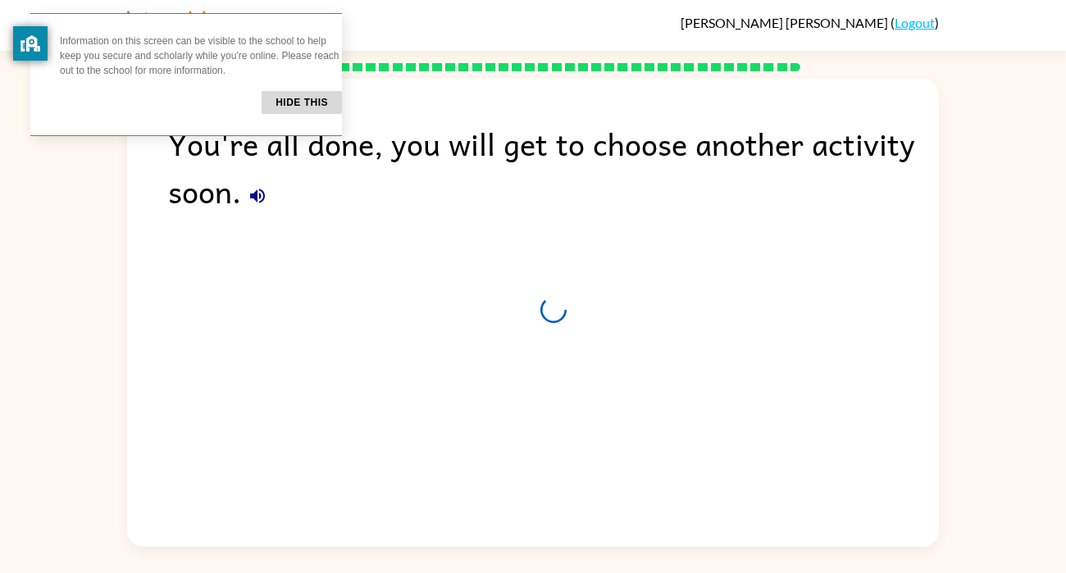
scroll to position [0, 0]
